Goal: Information Seeking & Learning: Learn about a topic

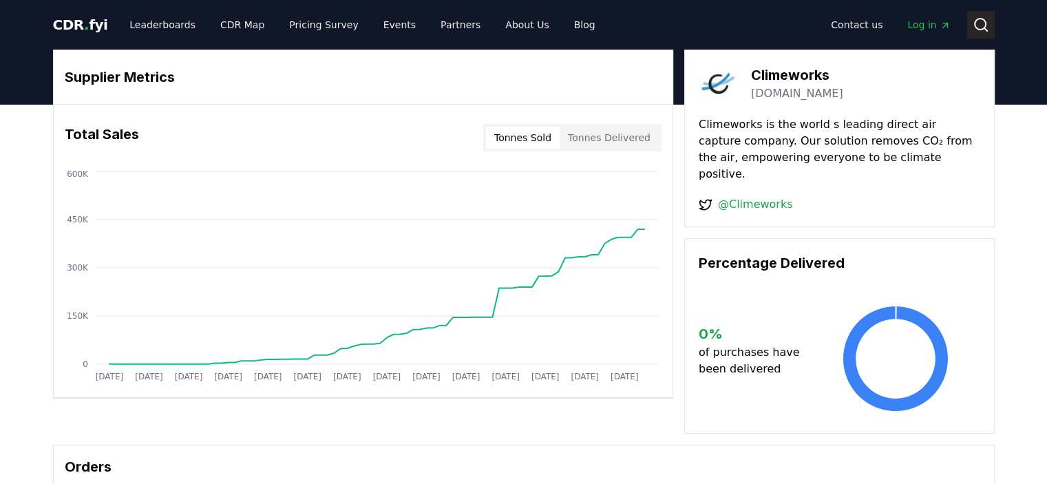
click at [984, 33] on button "Search" at bounding box center [981, 25] width 28 height 28
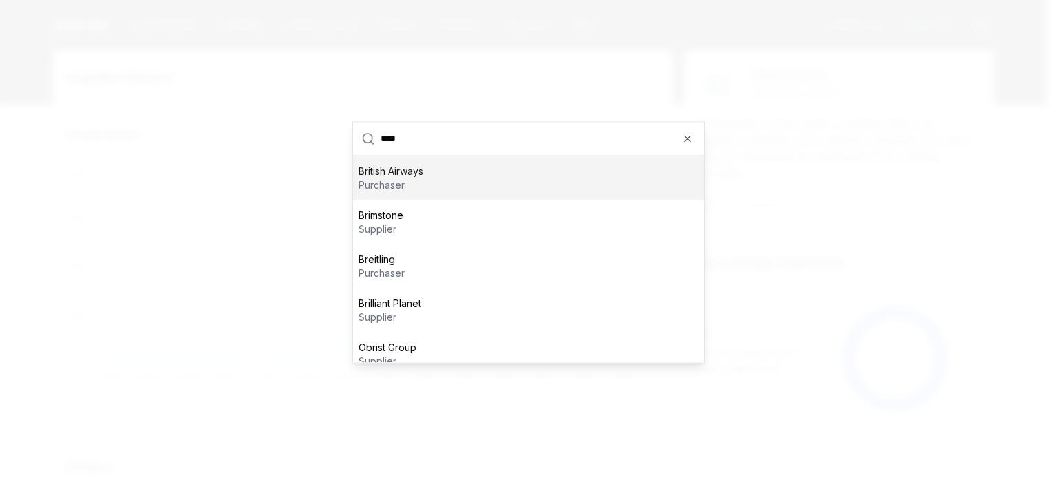
type input "****"
click at [490, 176] on div "British Airways purchaser" at bounding box center [528, 178] width 351 height 44
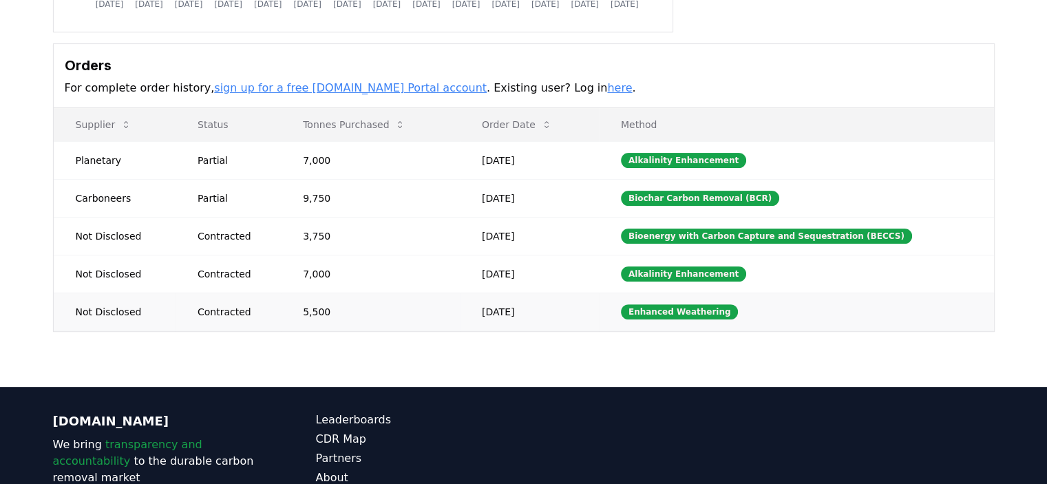
scroll to position [344, 0]
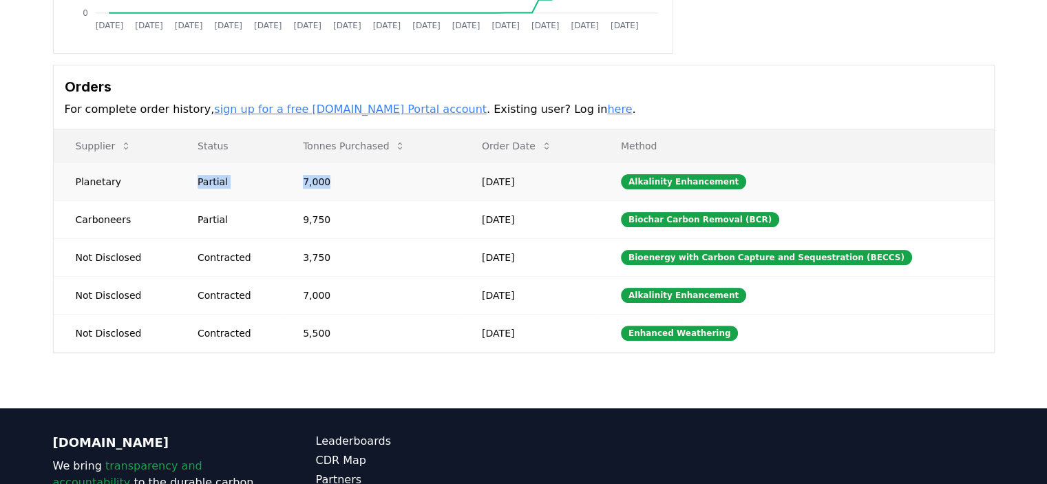
drag, startPoint x: 337, startPoint y: 180, endPoint x: 194, endPoint y: 176, distance: 143.3
click at [194, 176] on tr "Planetary Partial 7,000 Sep 20, 2025 Alkalinity Enhancement" at bounding box center [524, 181] width 940 height 38
click at [194, 176] on td "Partial" at bounding box center [228, 181] width 105 height 38
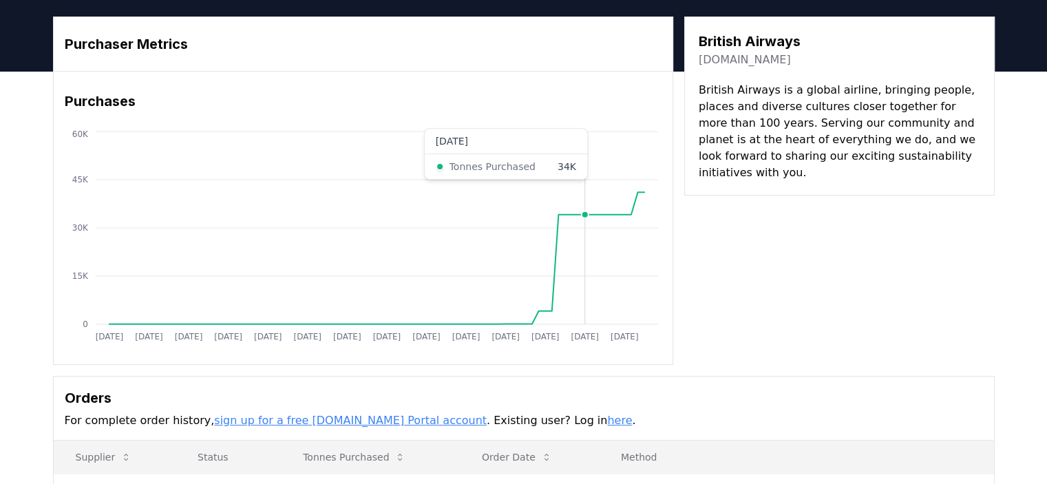
scroll to position [0, 0]
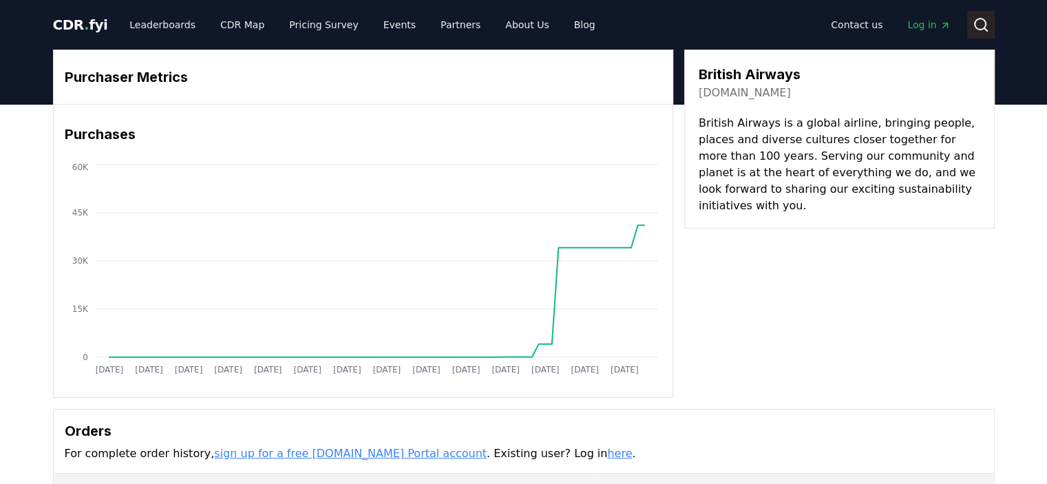
click at [980, 32] on icon at bounding box center [981, 25] width 17 height 17
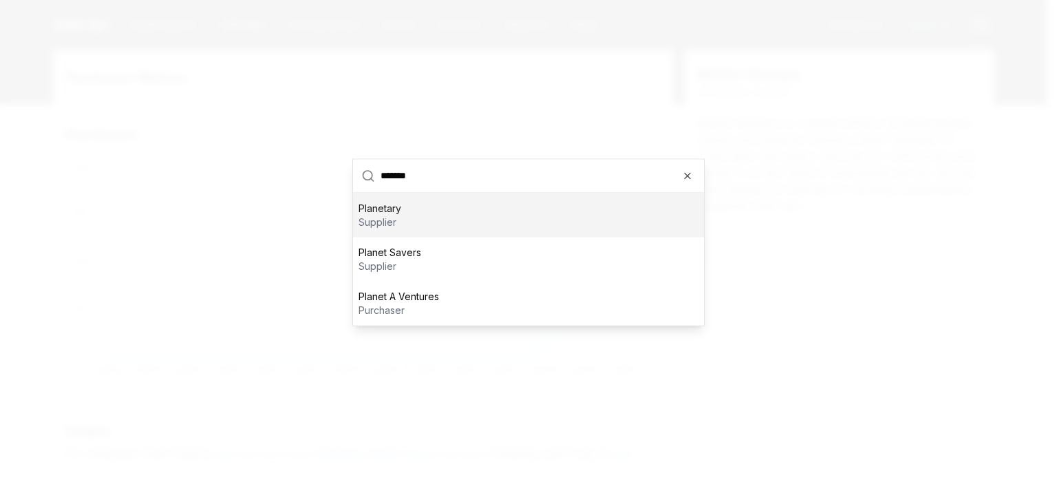
type input "********"
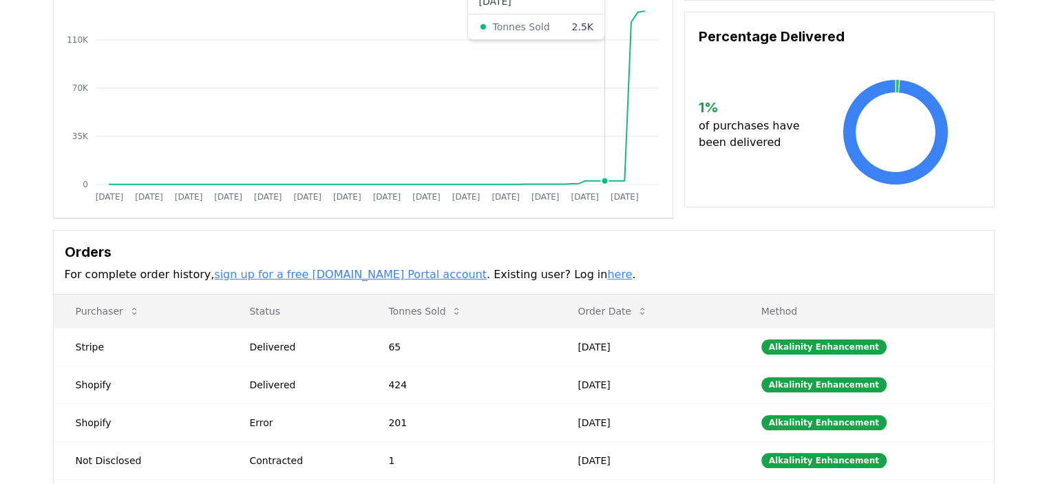
scroll to position [413, 0]
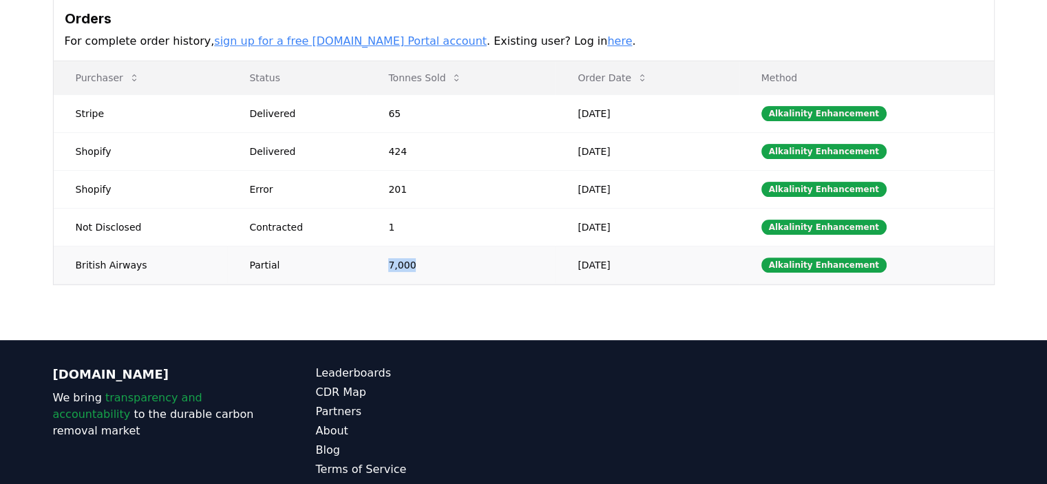
drag, startPoint x: 425, startPoint y: 265, endPoint x: 381, endPoint y: 264, distance: 43.4
click at [381, 264] on td "7,000" at bounding box center [460, 265] width 189 height 38
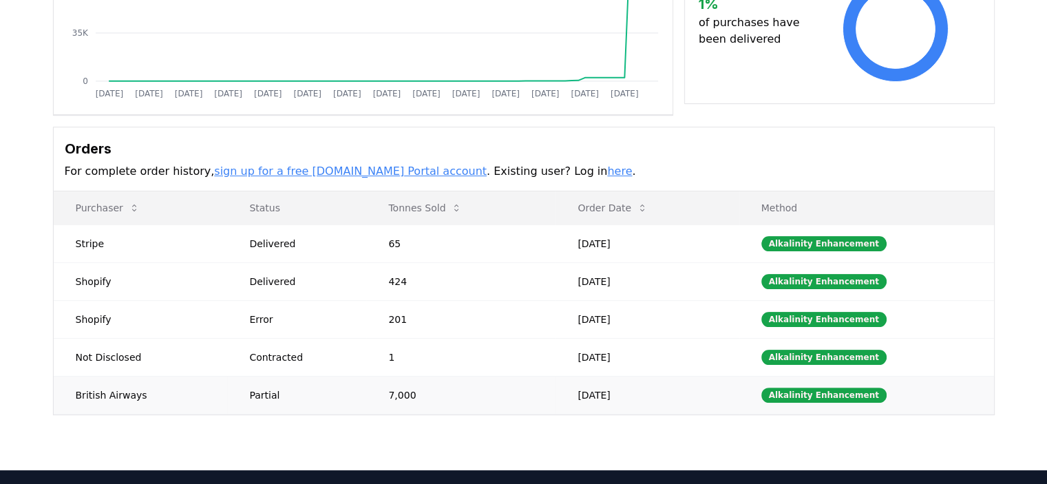
scroll to position [275, 0]
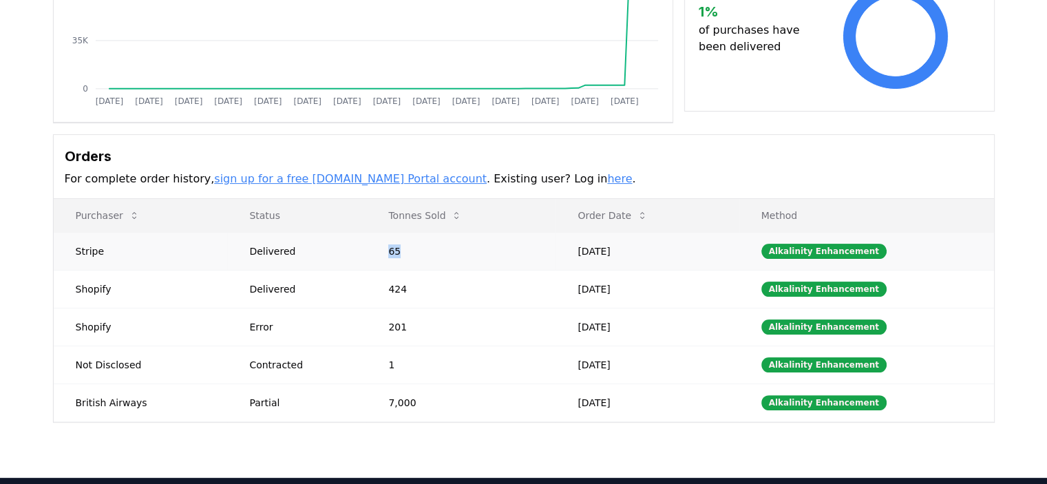
drag, startPoint x: 394, startPoint y: 253, endPoint x: 388, endPoint y: 253, distance: 6.9
click at [388, 253] on td "65" at bounding box center [460, 251] width 189 height 38
click at [439, 264] on td "65" at bounding box center [460, 251] width 189 height 38
